Goal: Task Accomplishment & Management: Manage account settings

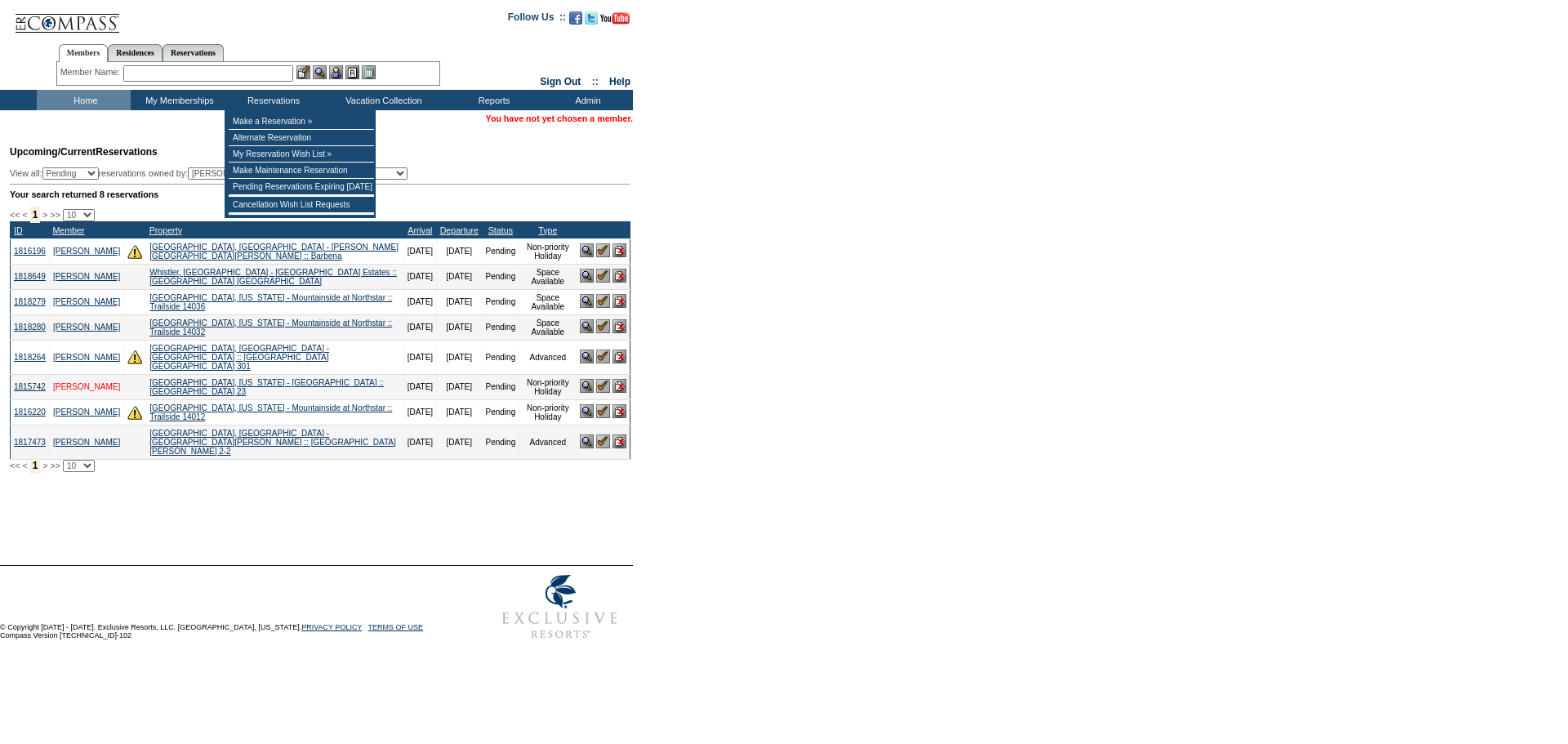
click at [68, 400] on td "[PERSON_NAME]" at bounding box center [86, 386] width 74 height 25
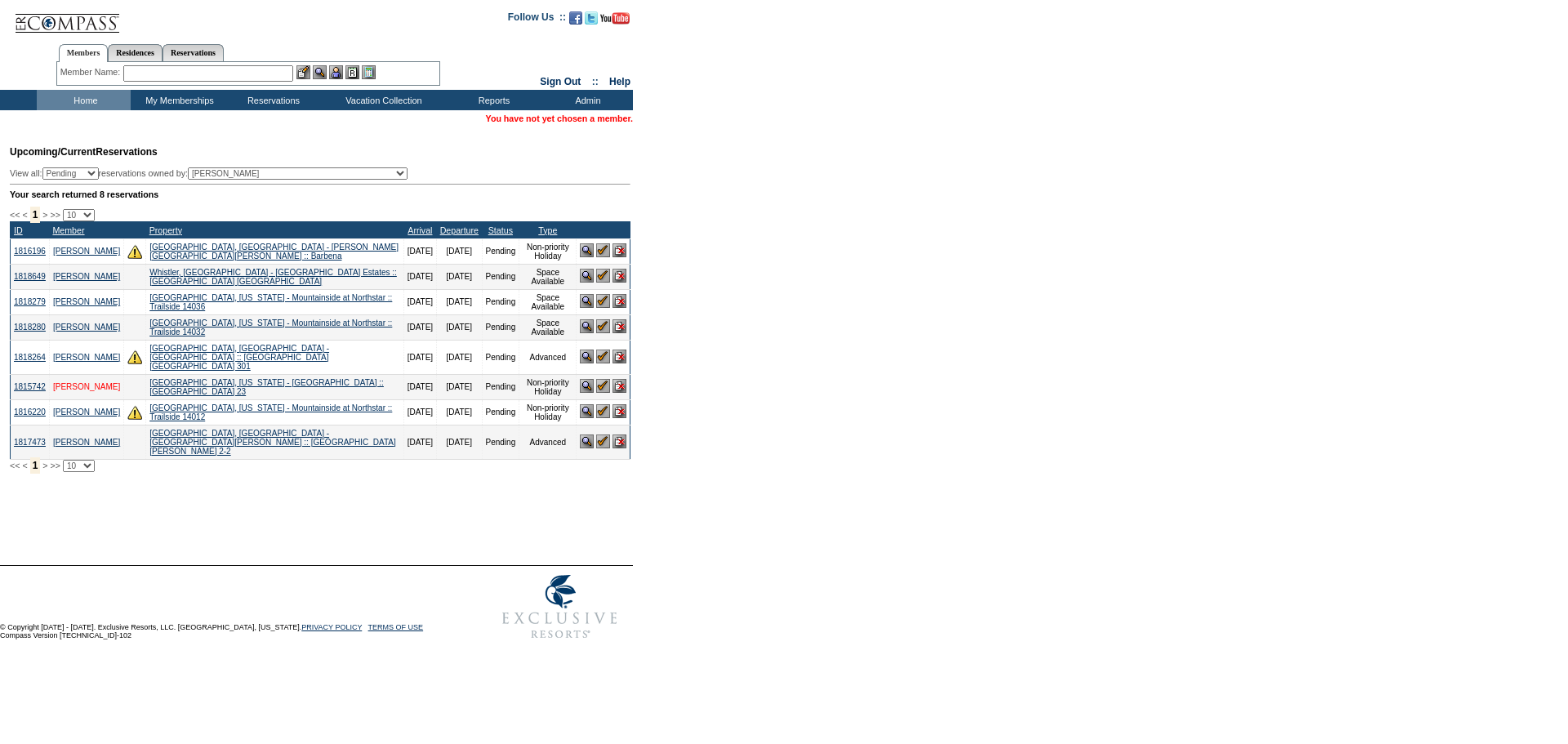
click at [67, 391] on link "[PERSON_NAME]" at bounding box center [86, 387] width 67 height 9
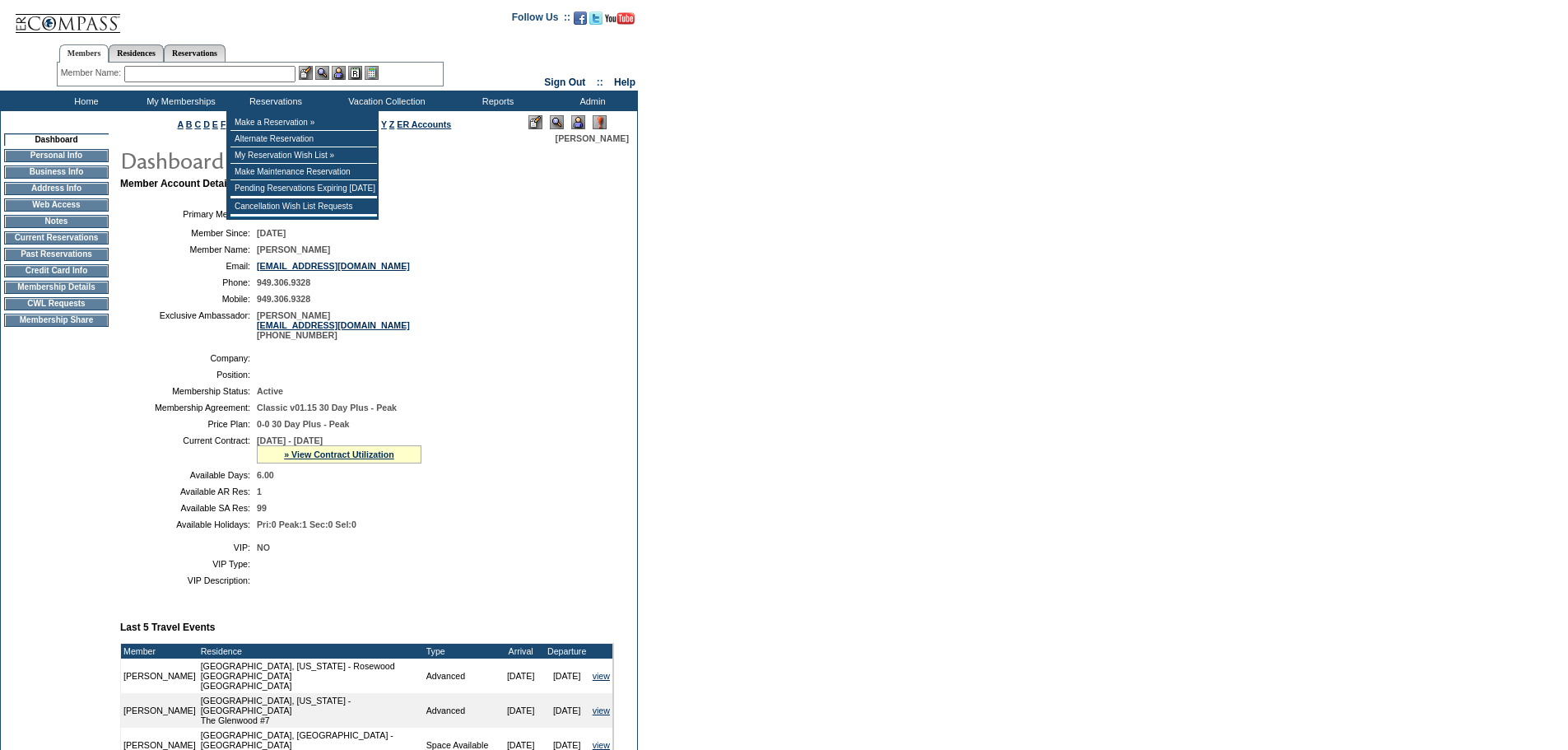
click at [254, 69] on input "text" at bounding box center [210, 75] width 172 height 17
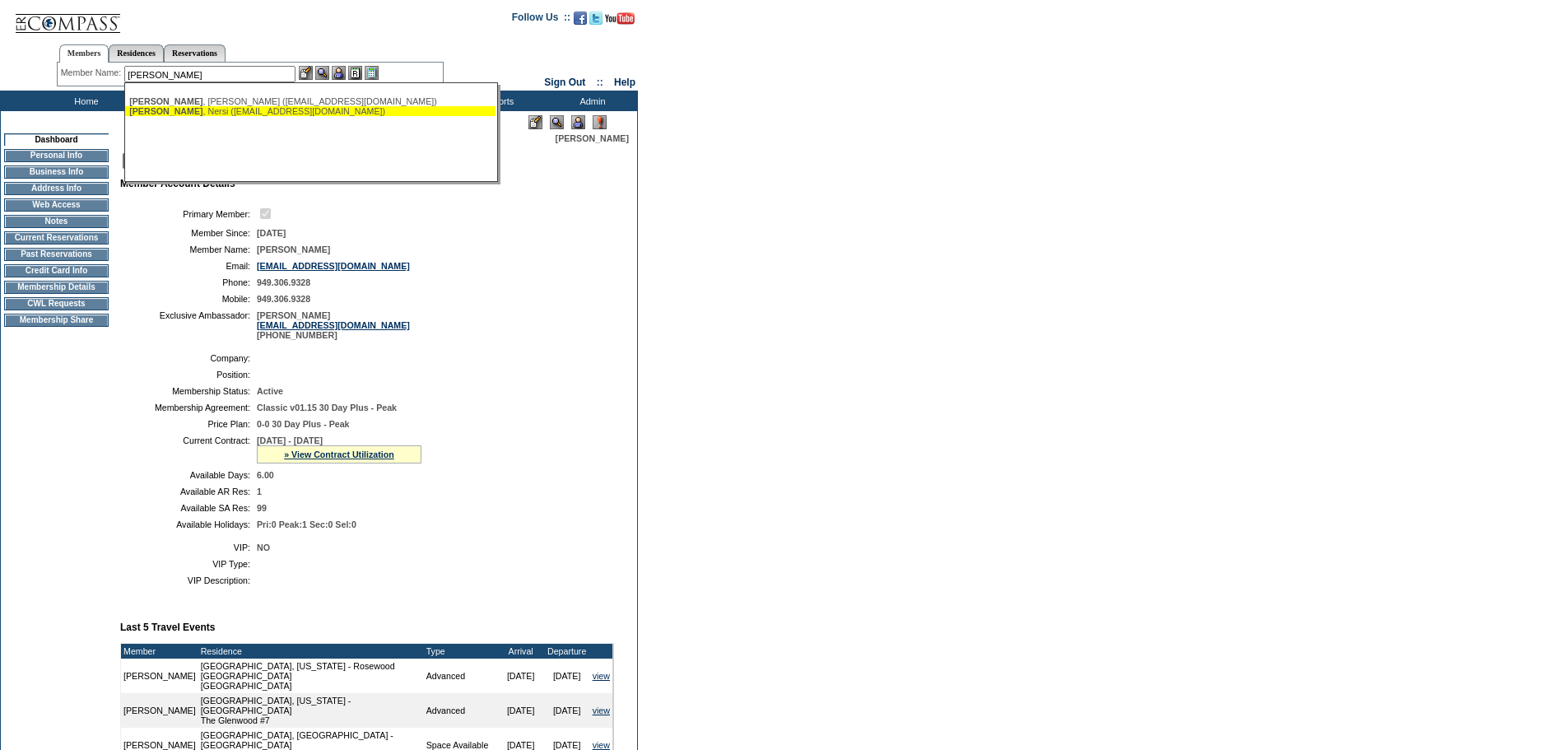
click at [230, 113] on div "Nazari , Nersi (nersinazari1@gmail.com)" at bounding box center [310, 111] width 362 height 10
type input "Nazari, Nersi (nersinazari1@gmail.com)"
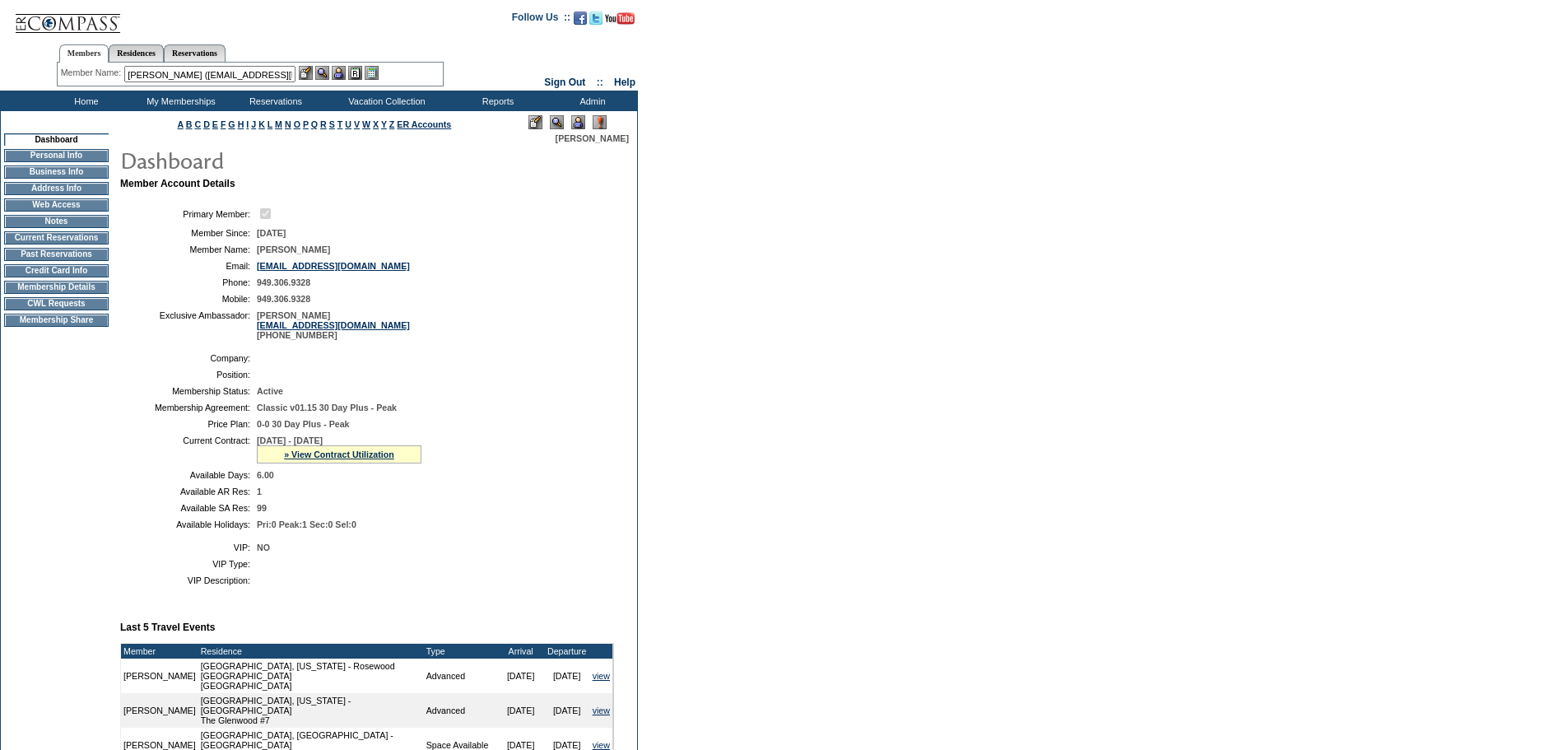
click at [342, 71] on img at bounding box center [338, 73] width 14 height 14
click at [321, 69] on img at bounding box center [322, 73] width 14 height 14
